Goal: Information Seeking & Learning: Compare options

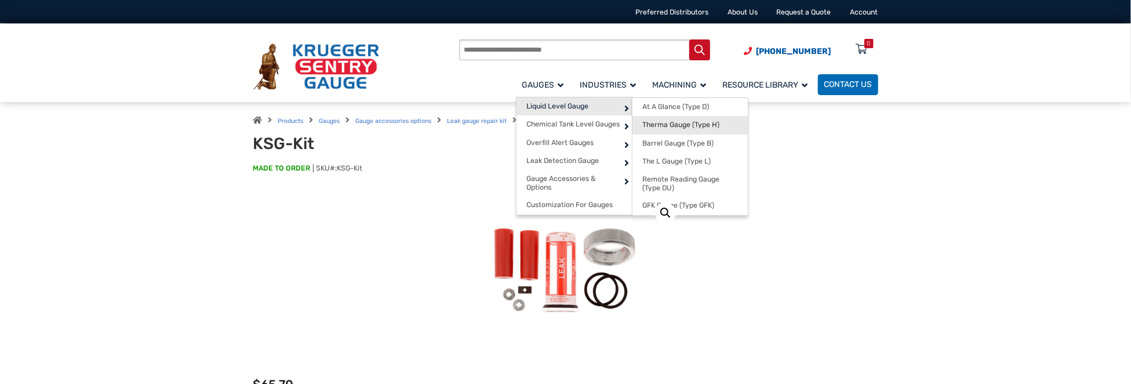
click at [671, 121] on span "Therma Gauge (Type H)" at bounding box center [680, 125] width 77 height 9
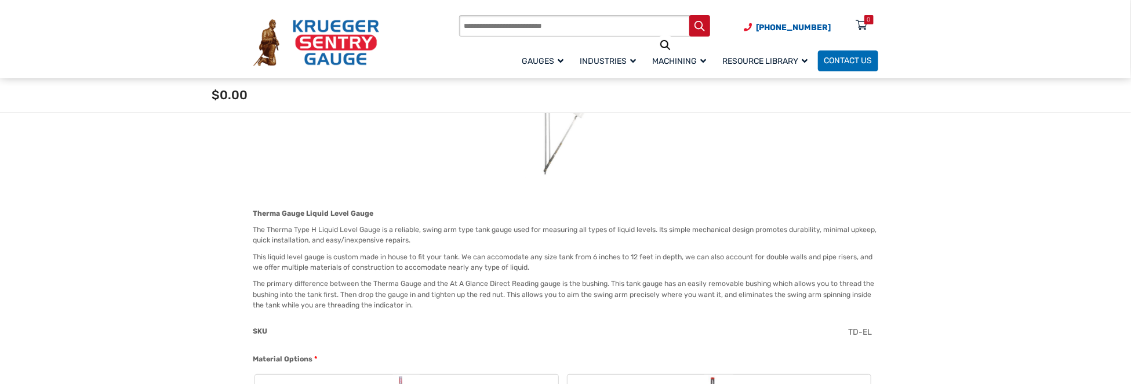
scroll to position [232, 0]
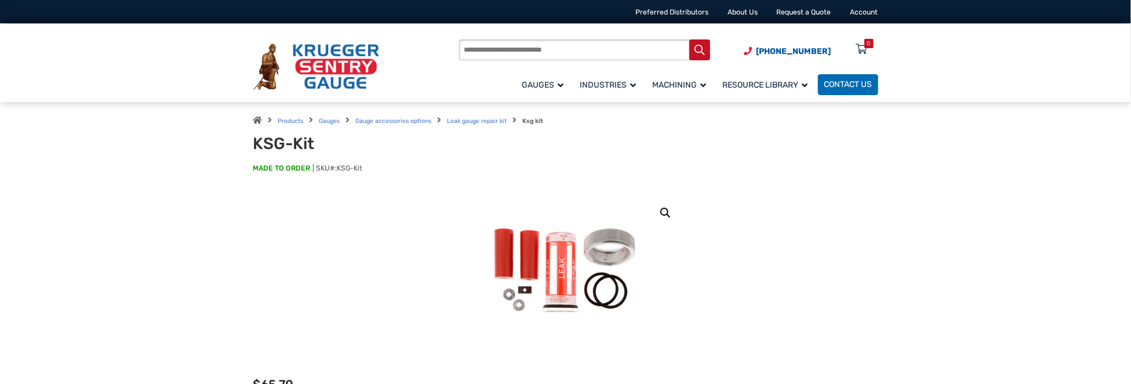
click at [480, 46] on input "Products search" at bounding box center [584, 49] width 251 height 21
type input "**********"
click at [689, 39] on button "Search" at bounding box center [699, 49] width 21 height 21
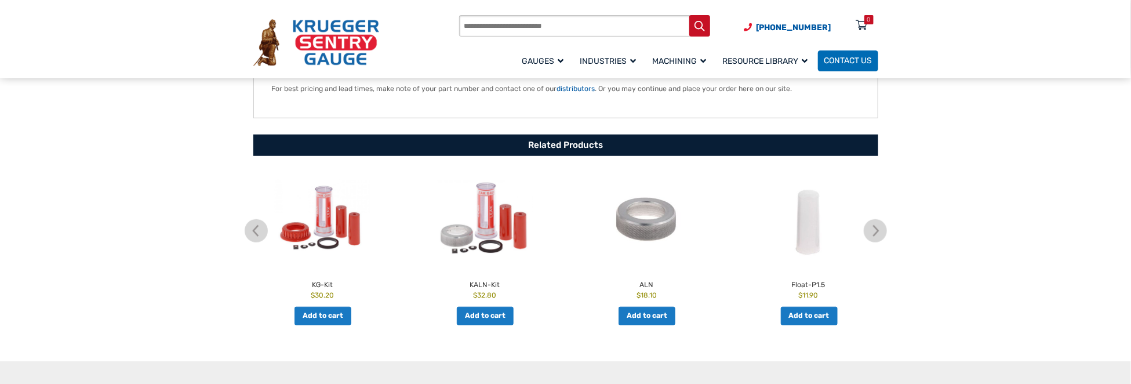
scroll to position [522, 0]
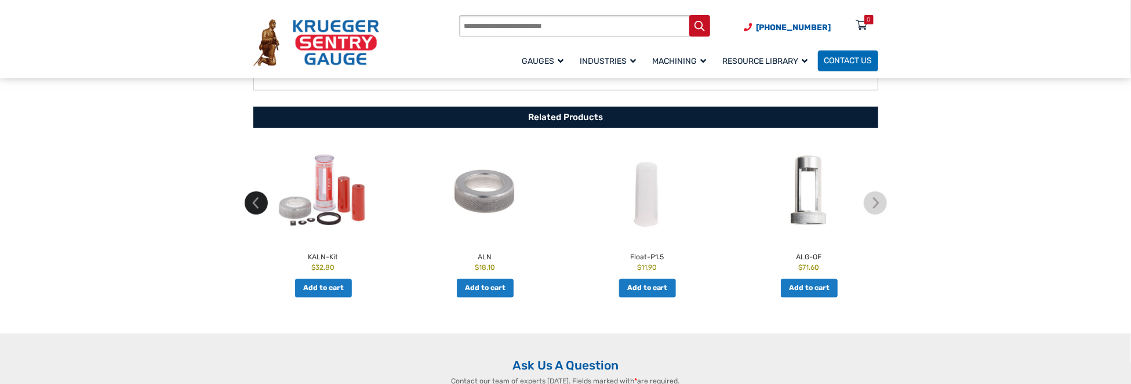
click at [253, 199] on img at bounding box center [256, 202] width 23 height 23
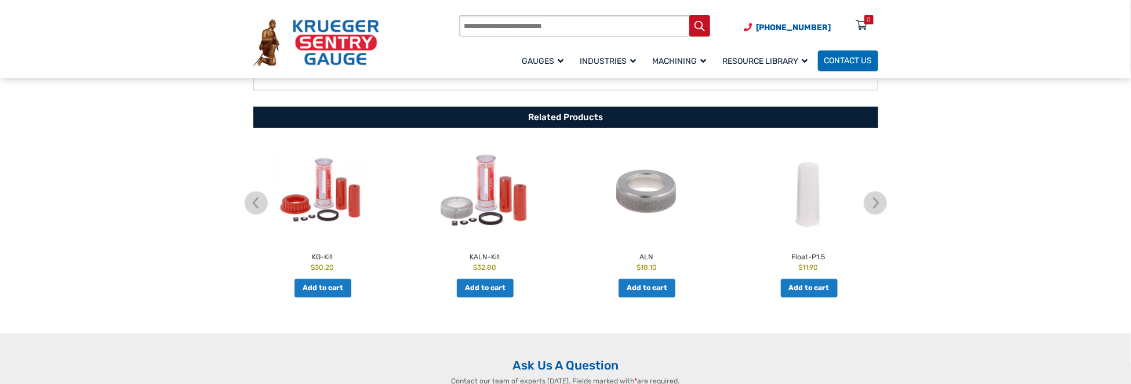
click at [321, 256] on h2 "KG-Kit" at bounding box center [323, 255] width 157 height 14
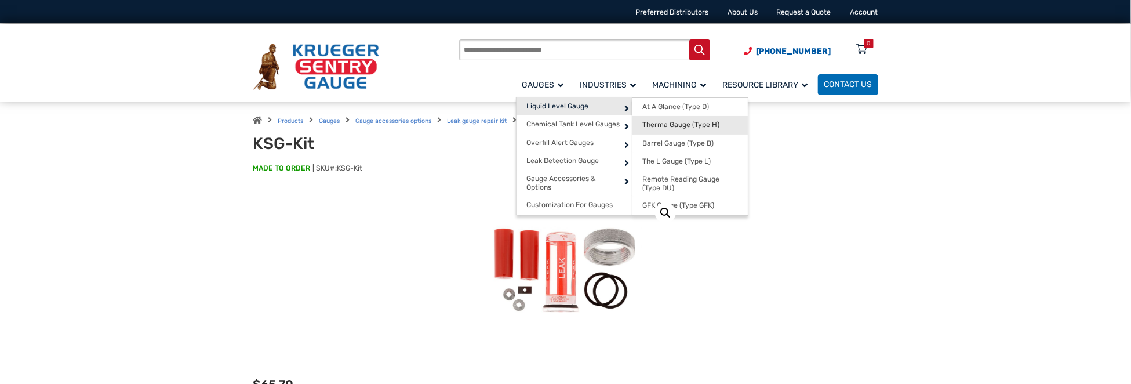
click at [682, 122] on span "Therma Gauge (Type H)" at bounding box center [680, 125] width 77 height 9
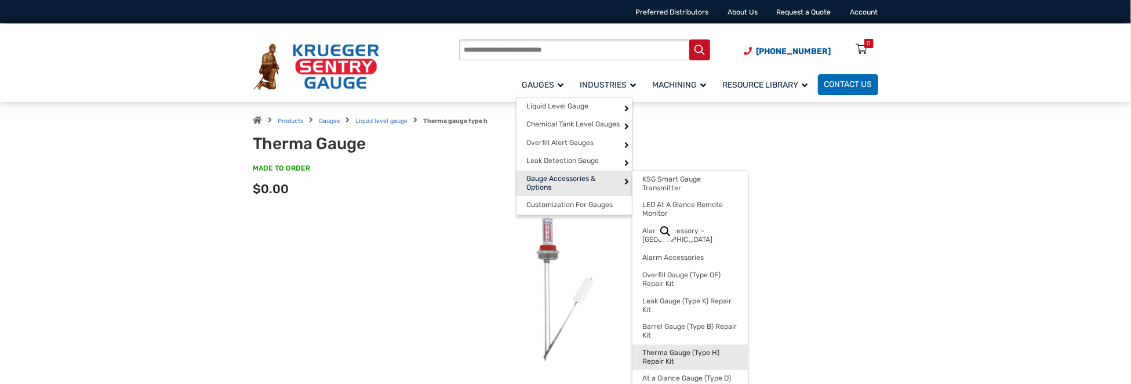
click at [671, 348] on span "Therma Gauge (Type H) Repair Kit" at bounding box center [689, 357] width 95 height 18
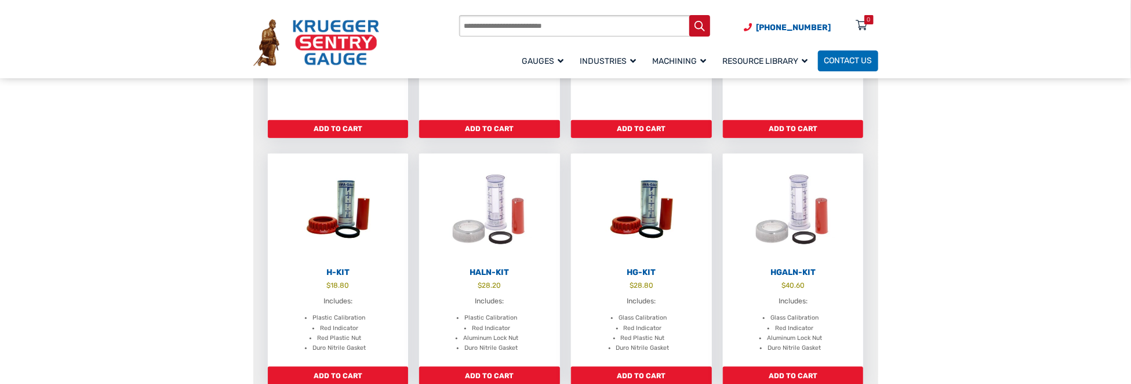
scroll to position [348, 0]
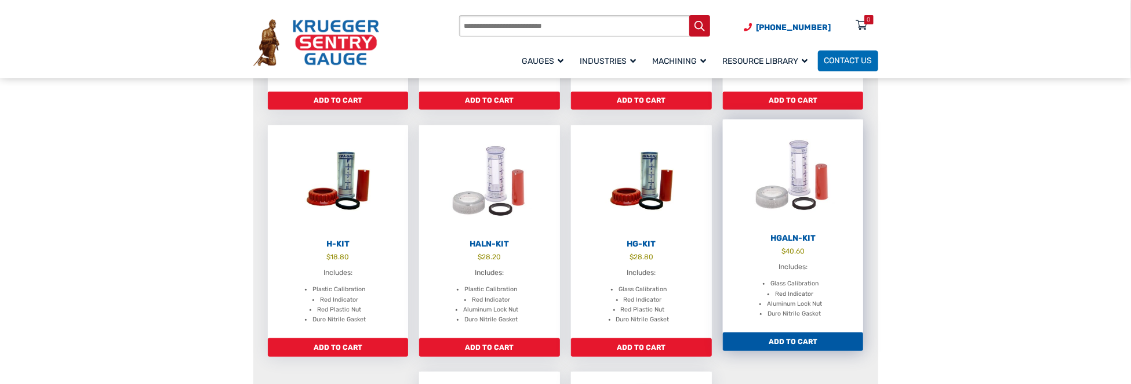
click at [793, 239] on h2 "HGALN-Kit" at bounding box center [793, 238] width 141 height 10
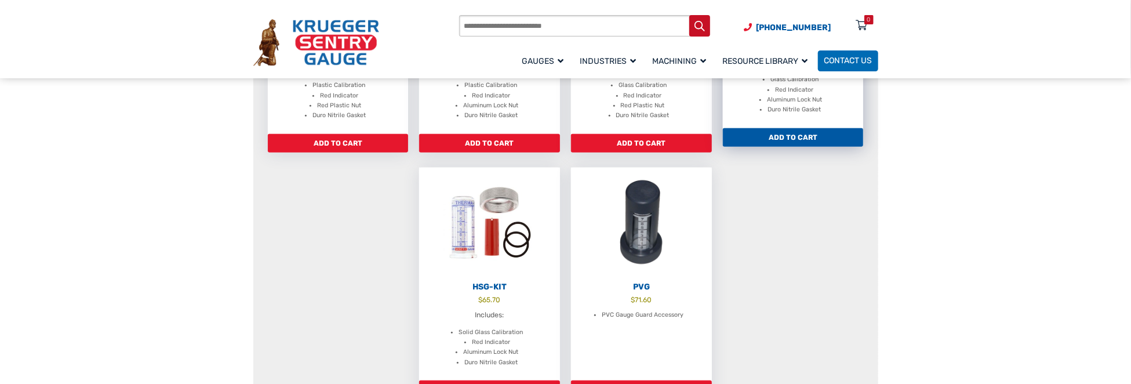
scroll to position [522, 0]
